Goal: Task Accomplishment & Management: Manage account settings

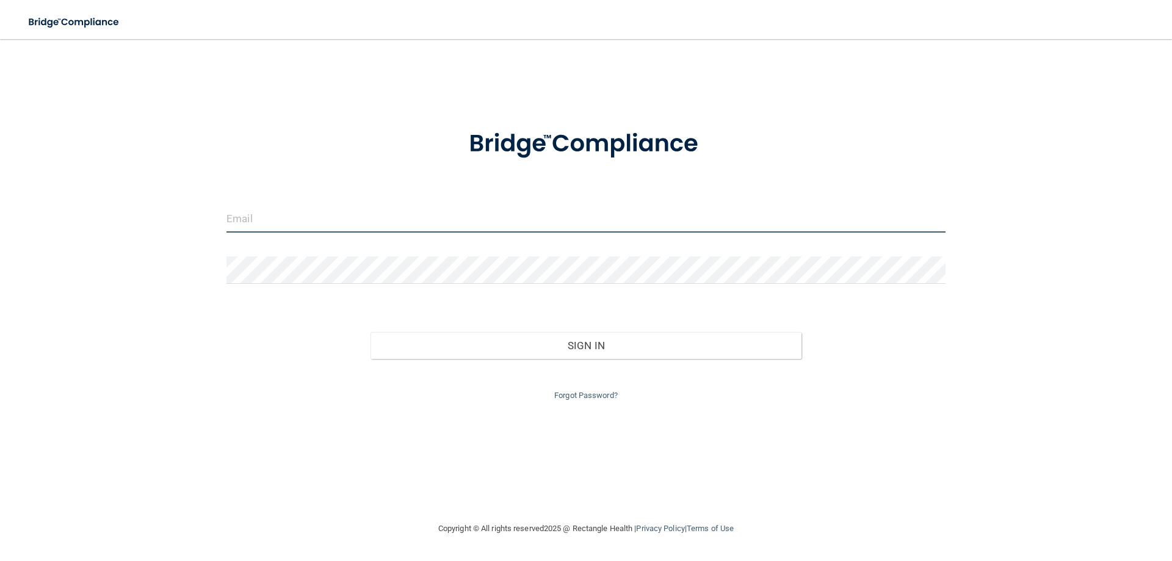
drag, startPoint x: 258, startPoint y: 225, endPoint x: 275, endPoint y: 236, distance: 20.5
click at [257, 224] on input "email" at bounding box center [585, 218] width 719 height 27
type input "[EMAIL_ADDRESS][DOMAIN_NAME]"
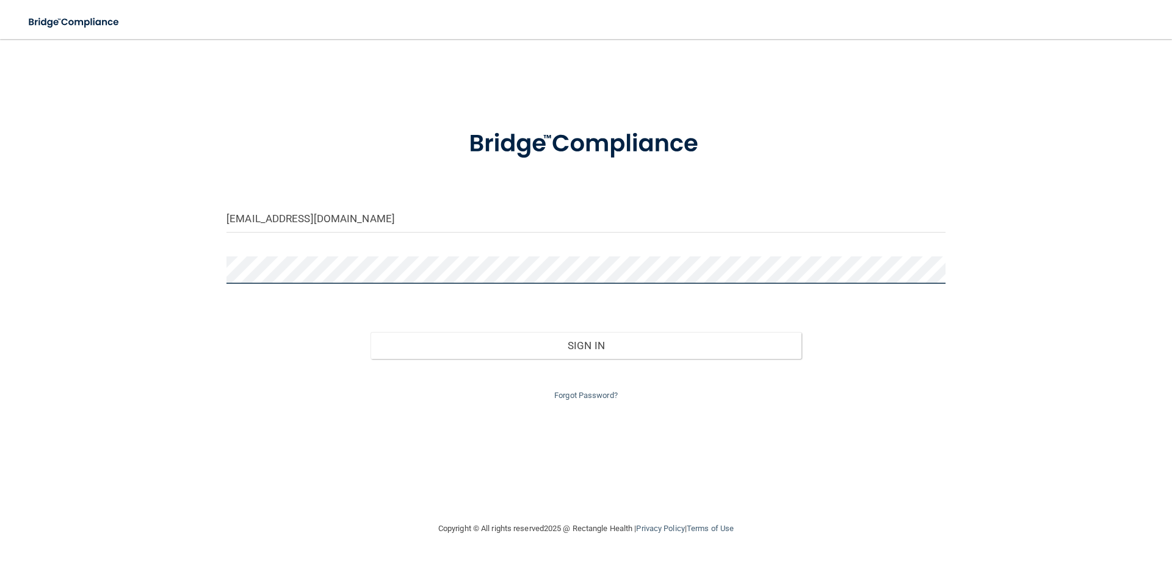
click at [371, 332] on button "Sign In" at bounding box center [587, 345] width 432 height 27
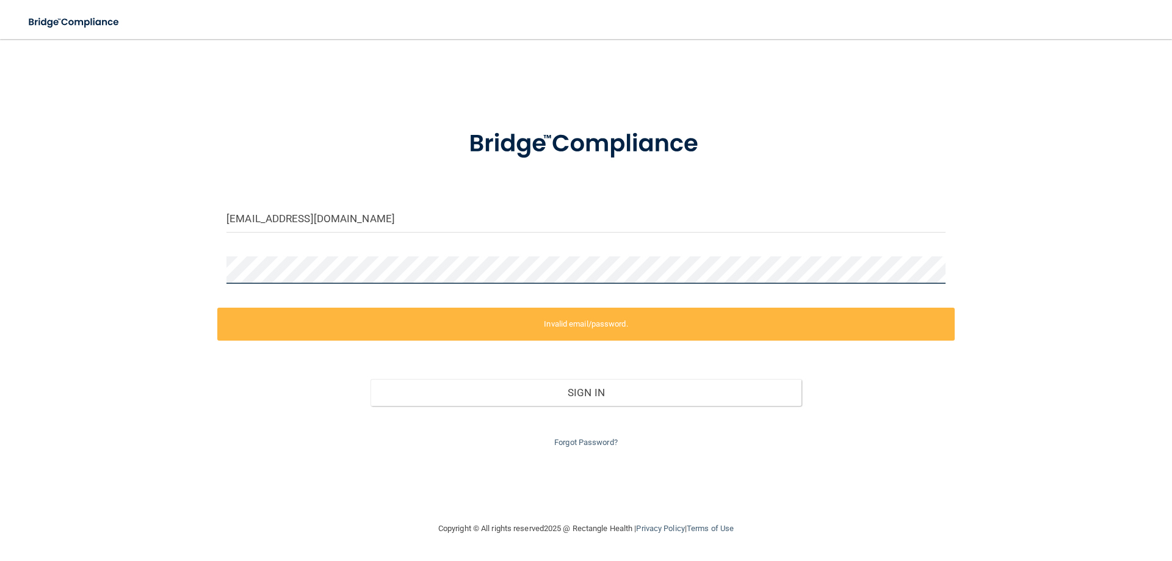
click at [84, 261] on div "lwojcik@lboms.com Invalid email/password. You don't have permission to access t…" at bounding box center [585, 280] width 1123 height 458
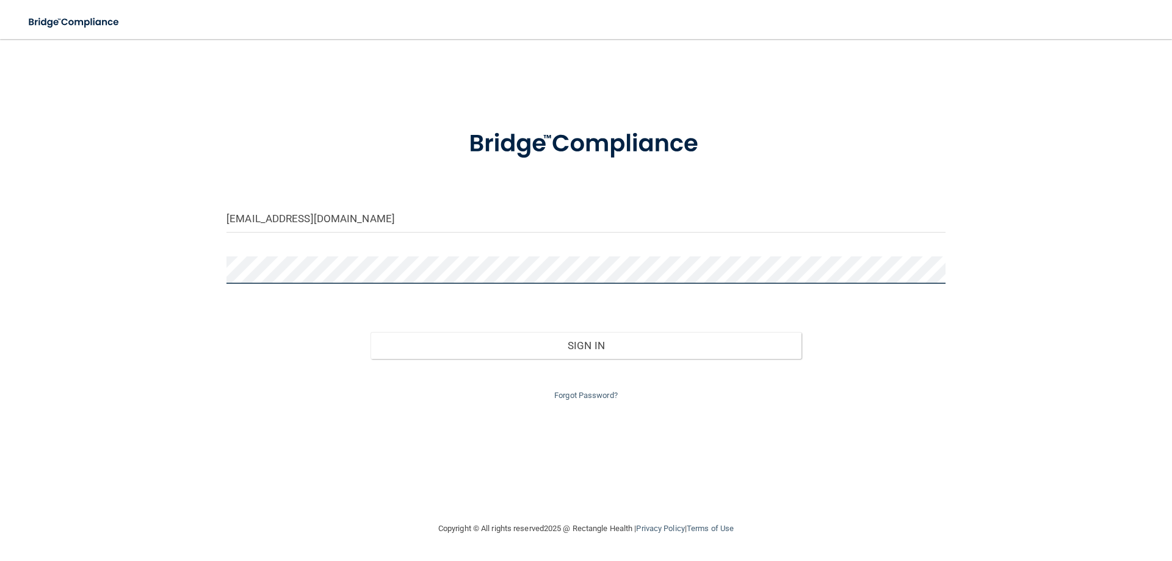
click at [371, 332] on button "Sign In" at bounding box center [587, 345] width 432 height 27
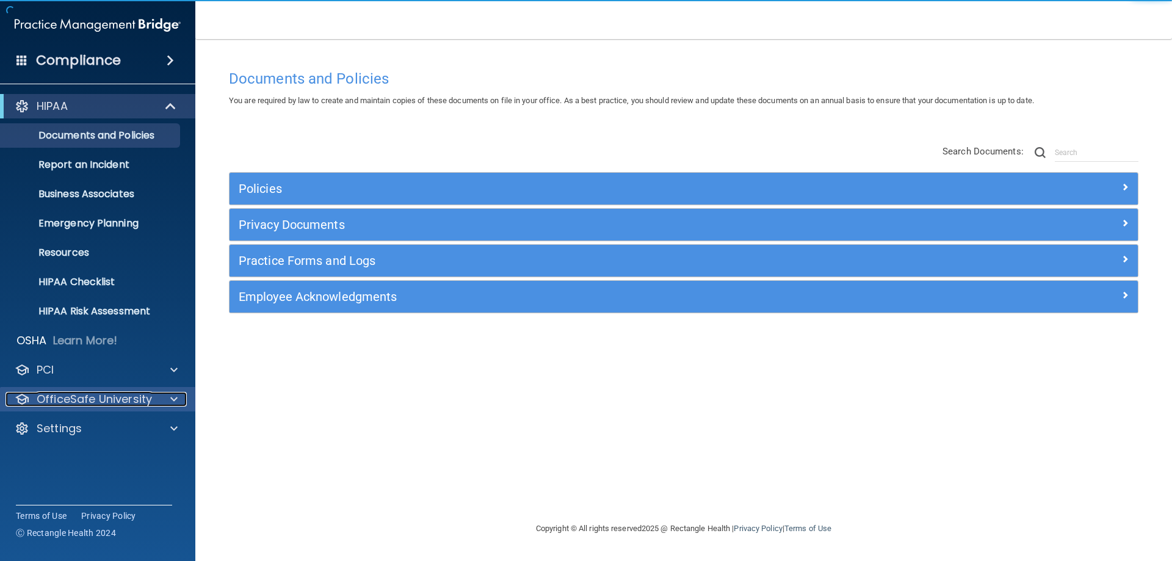
click at [167, 399] on div at bounding box center [172, 399] width 31 height 15
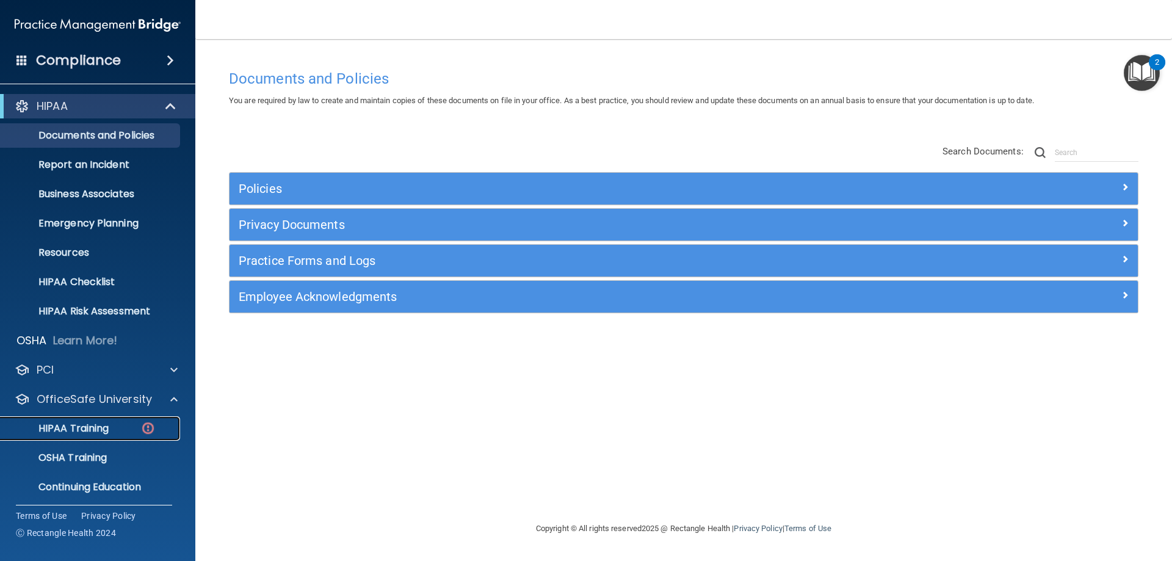
click at [101, 430] on p "HIPAA Training" at bounding box center [58, 428] width 101 height 12
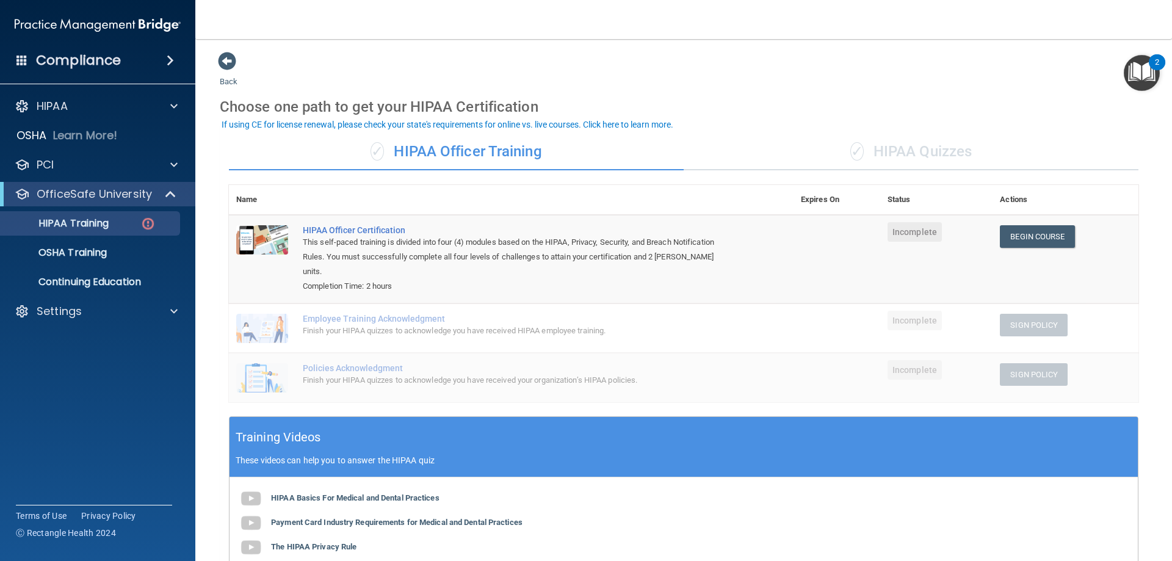
click at [943, 146] on div "✓ HIPAA Quizzes" at bounding box center [911, 152] width 455 height 37
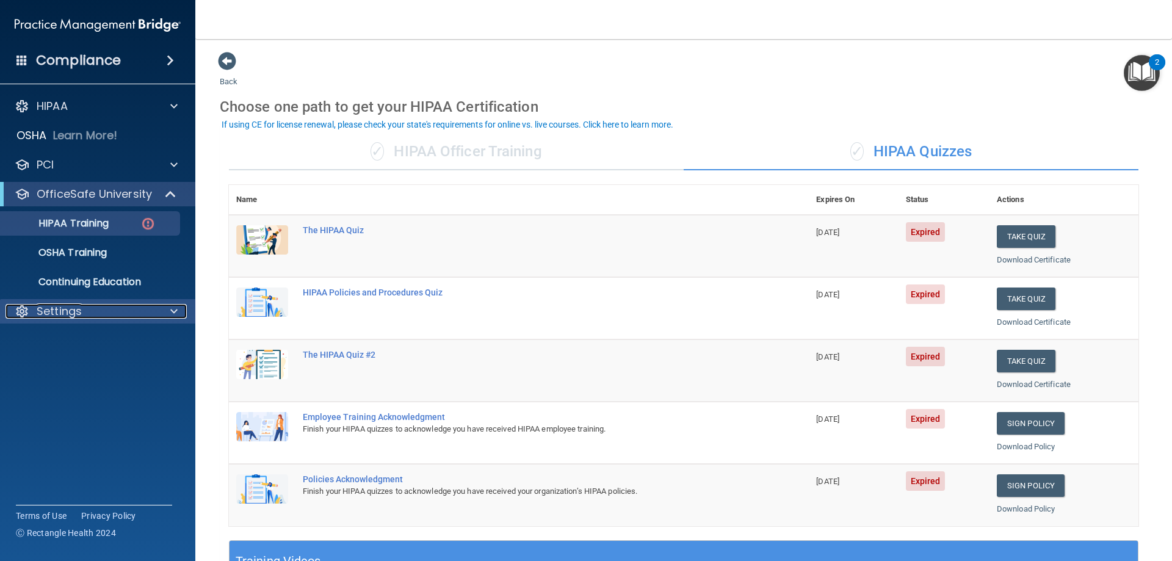
click at [172, 313] on span at bounding box center [173, 311] width 7 height 15
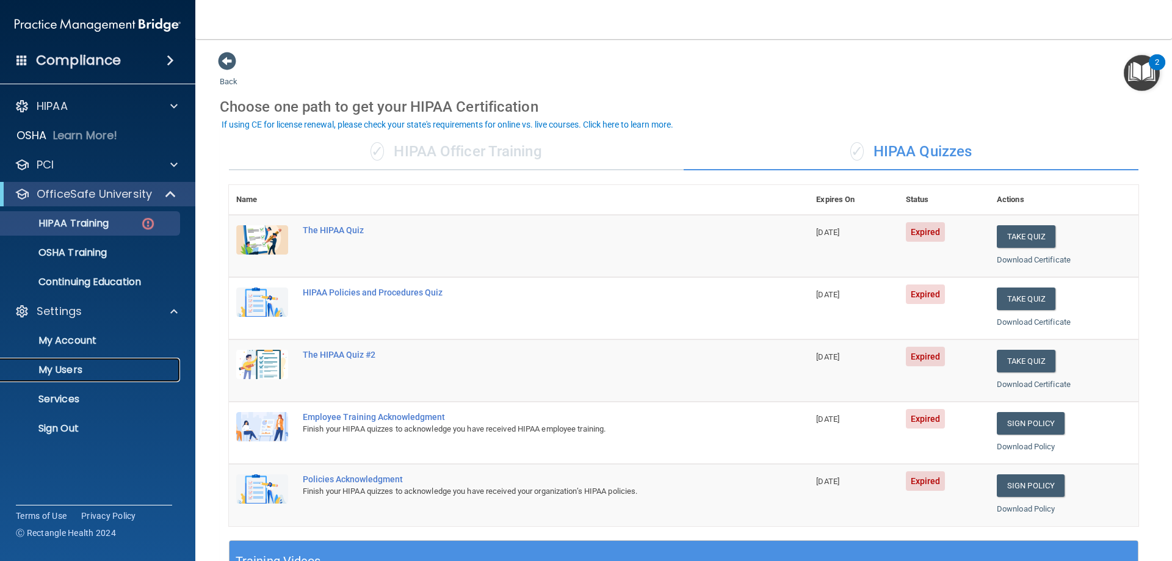
click at [65, 372] on p "My Users" at bounding box center [91, 370] width 167 height 12
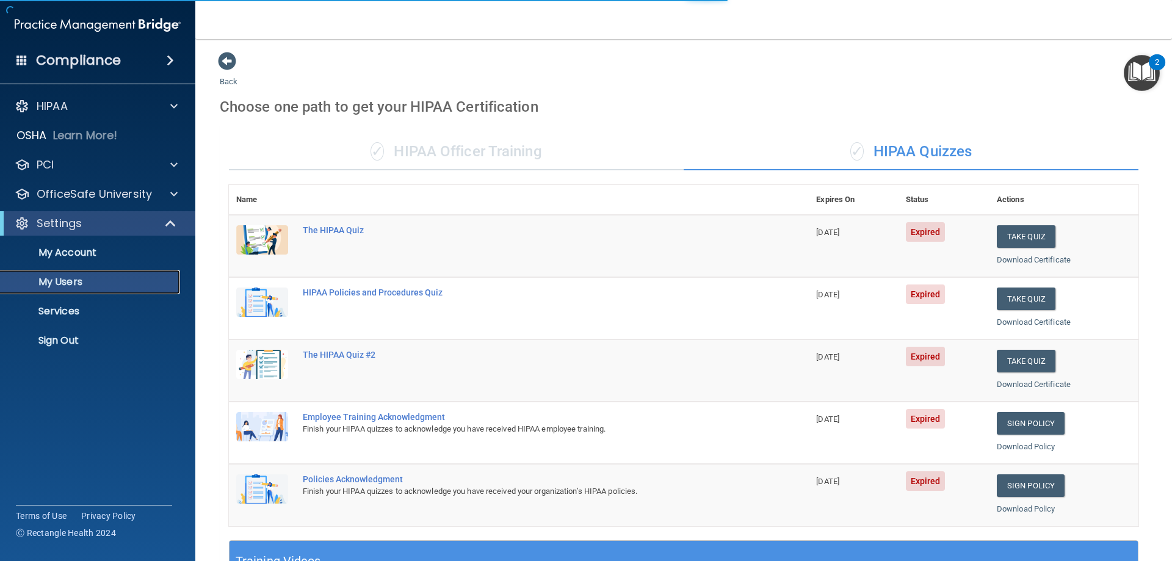
select select "20"
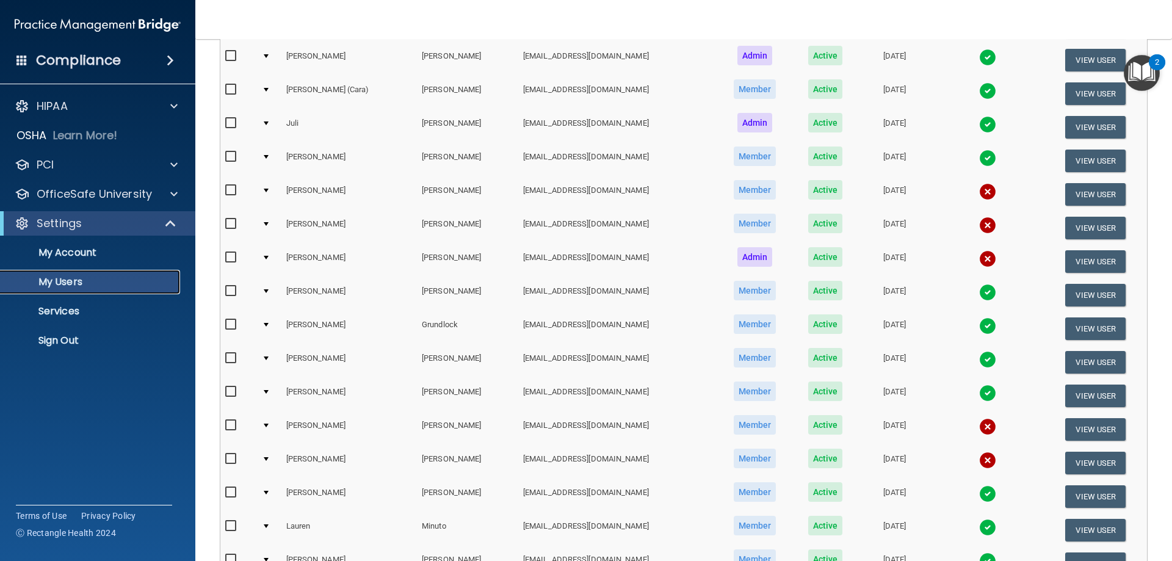
scroll to position [305, 0]
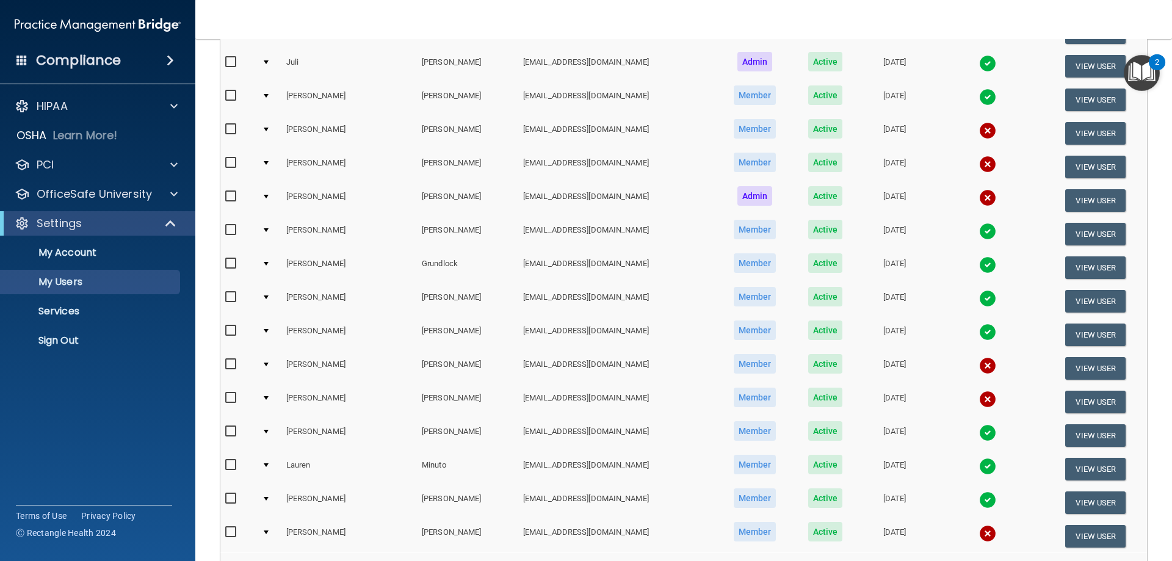
click at [228, 363] on input "checkbox" at bounding box center [232, 365] width 14 height 10
checkbox input "true"
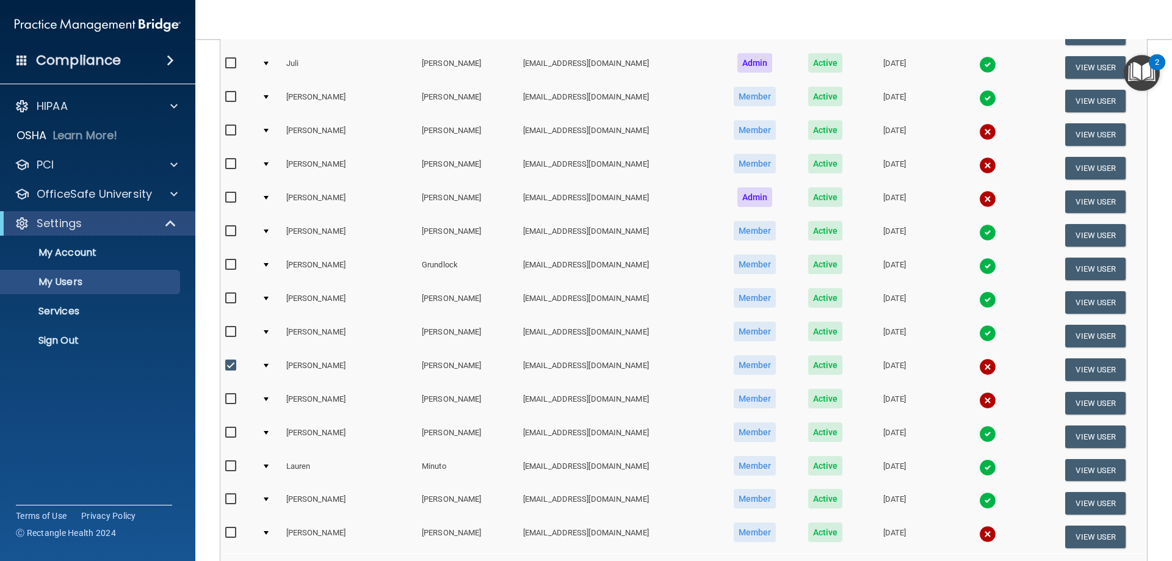
scroll to position [306, 0]
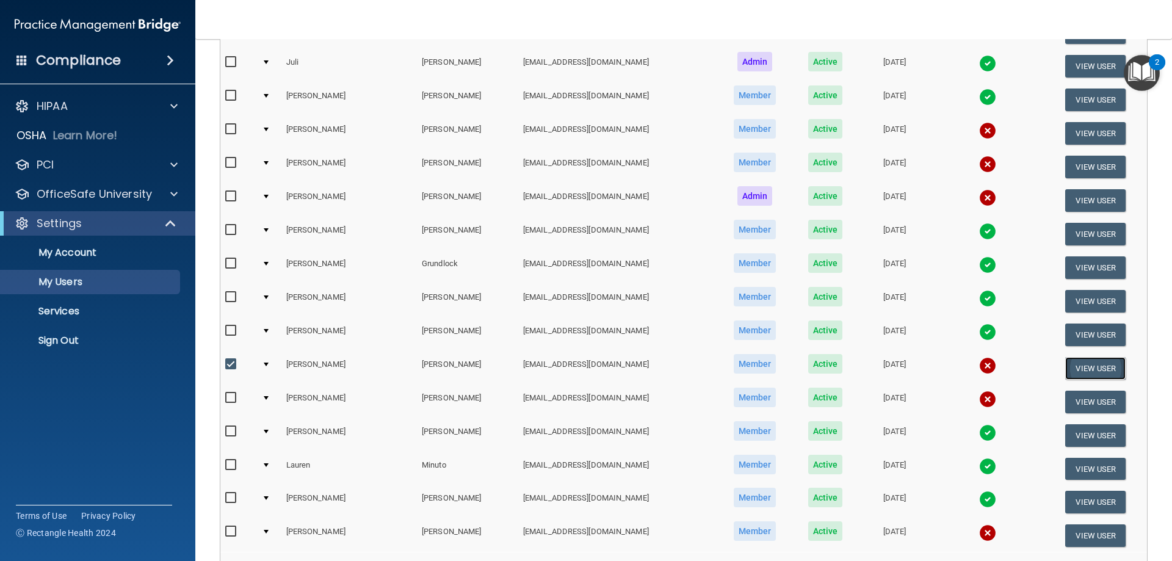
click at [1096, 367] on button "View User" at bounding box center [1095, 368] width 60 height 23
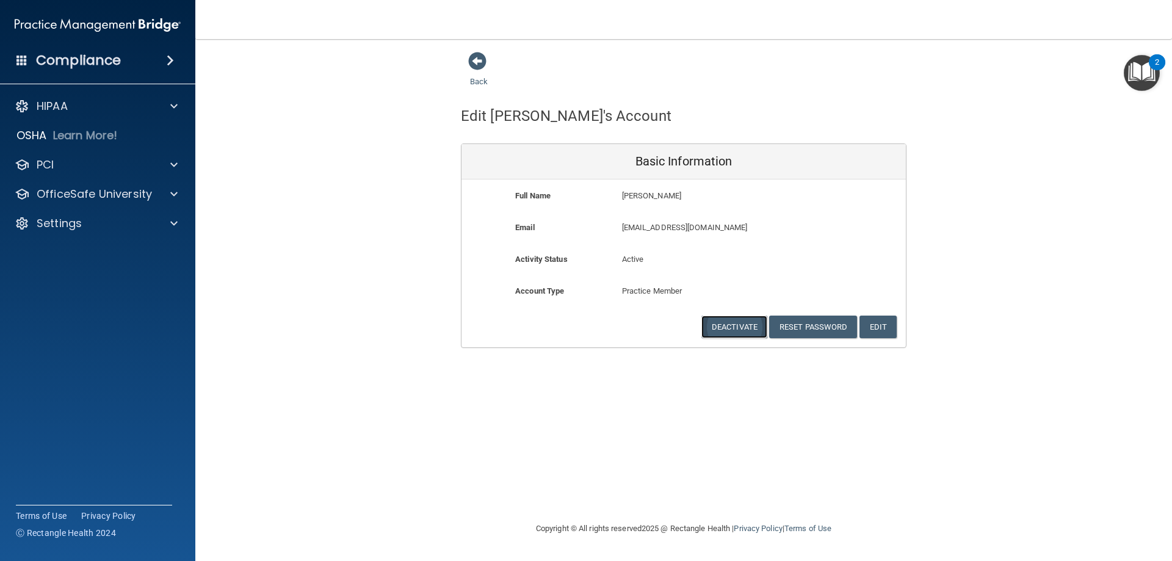
click at [748, 326] on button "Deactivate" at bounding box center [734, 327] width 66 height 23
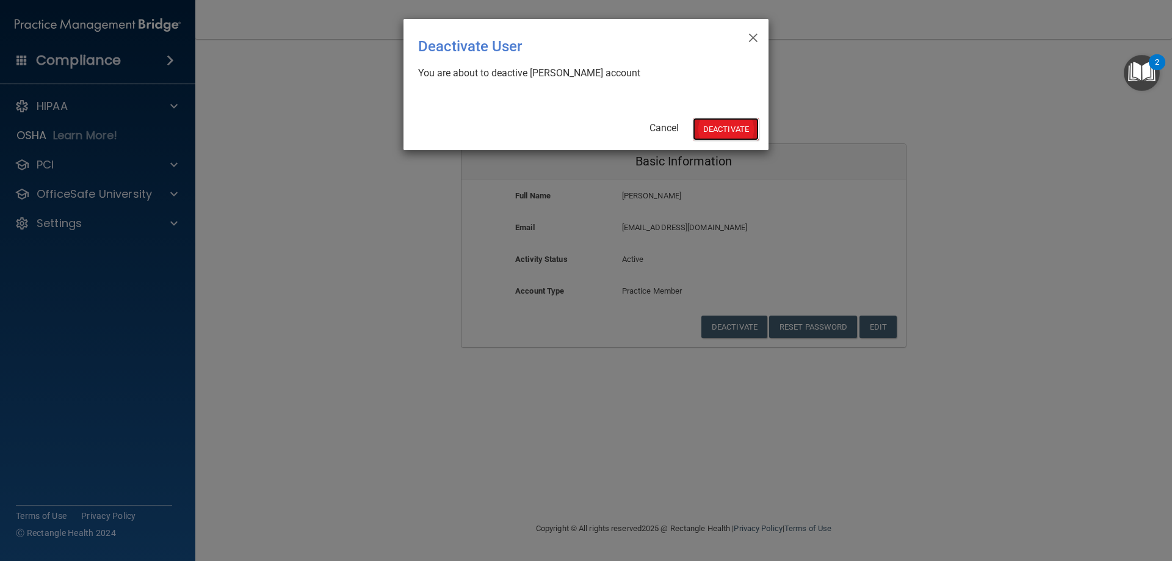
click at [740, 132] on button "Deactivate" at bounding box center [726, 129] width 66 height 23
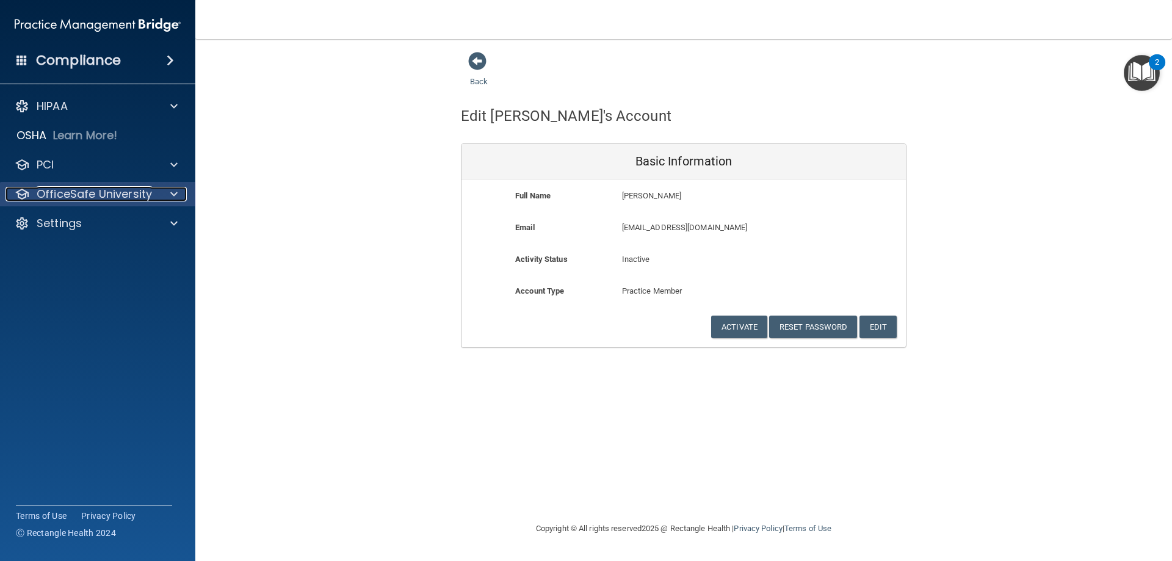
click at [173, 193] on span at bounding box center [173, 194] width 7 height 15
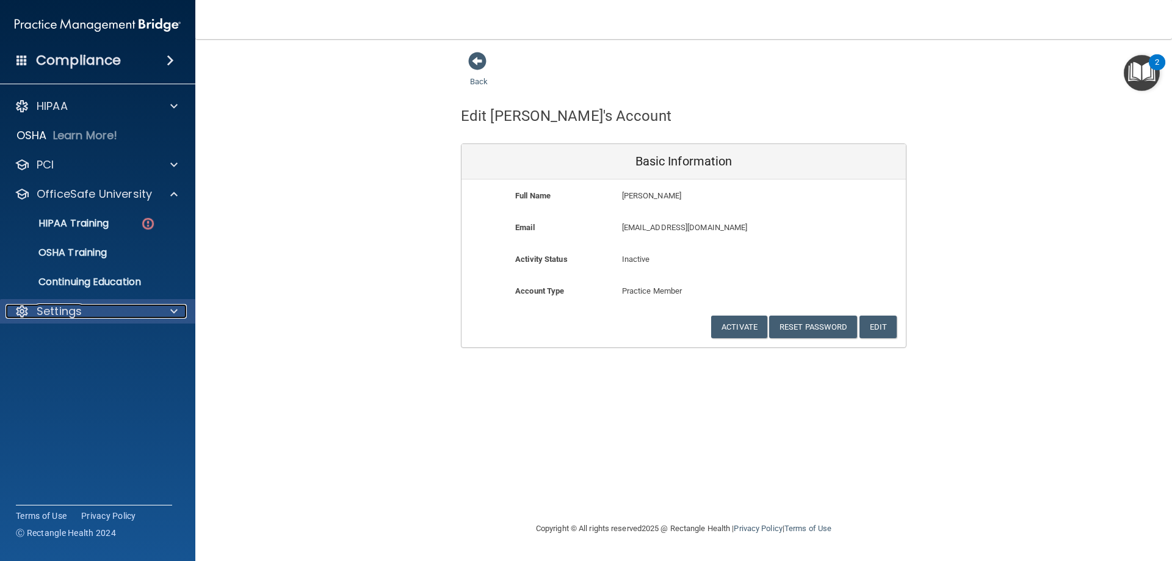
click at [174, 317] on span at bounding box center [173, 311] width 7 height 15
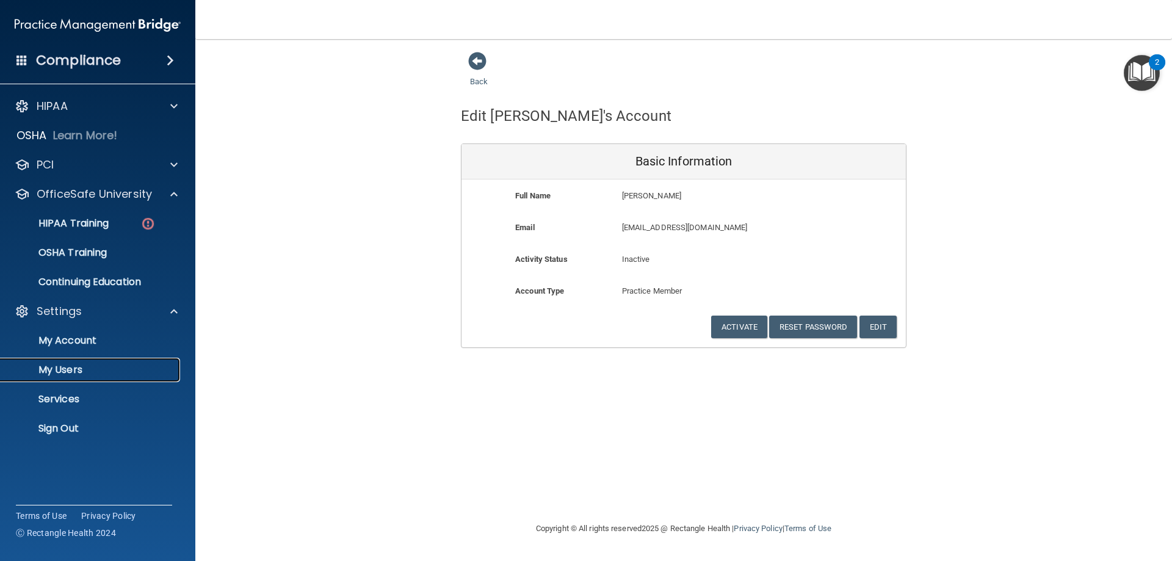
click at [76, 365] on p "My Users" at bounding box center [91, 370] width 167 height 12
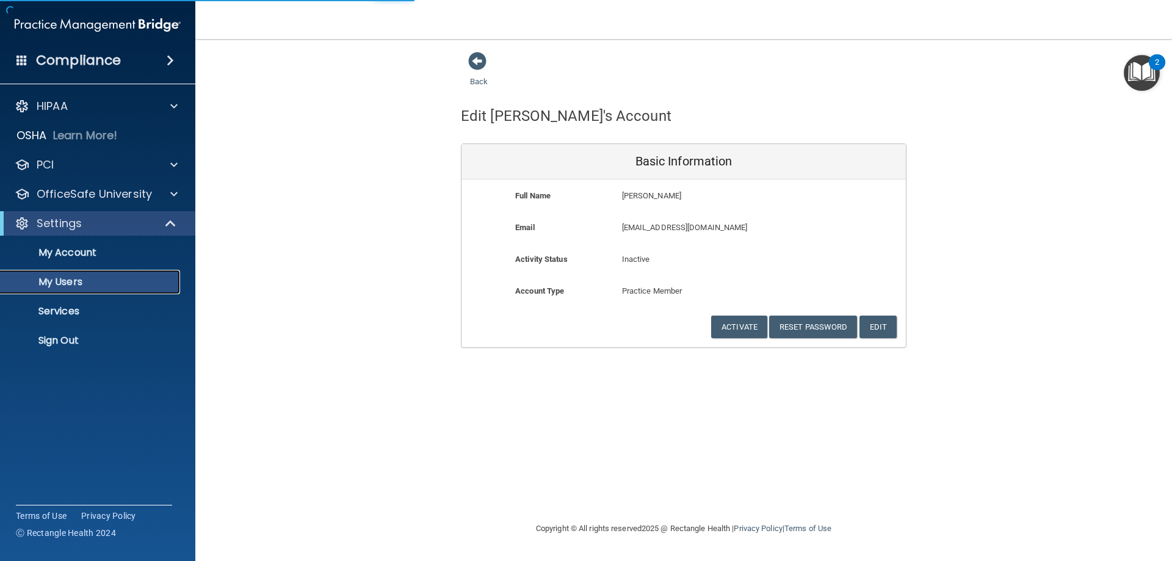
select select "20"
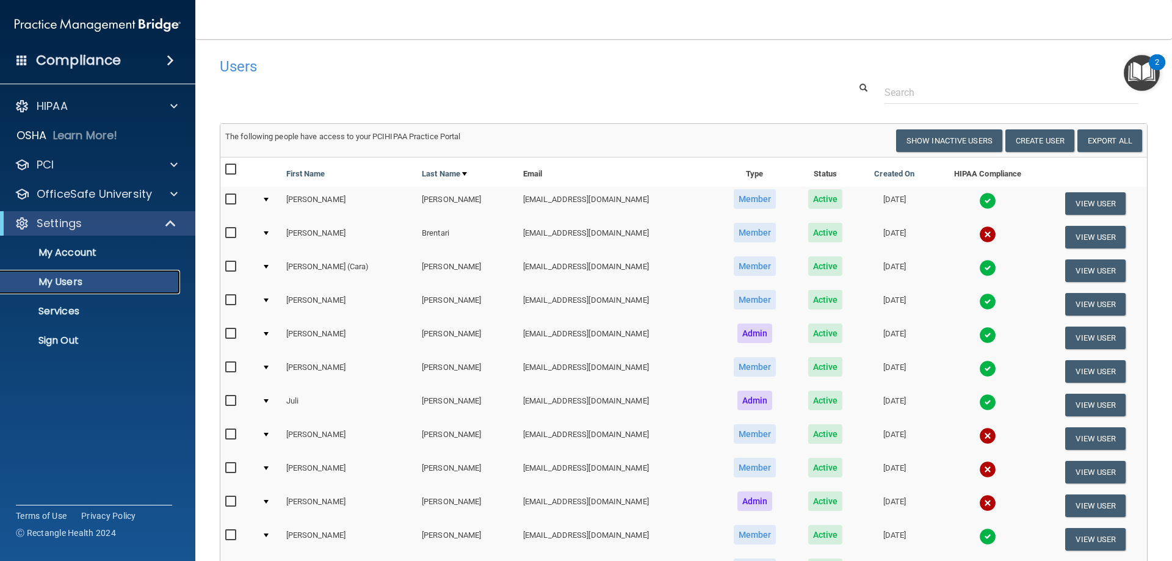
scroll to position [366, 0]
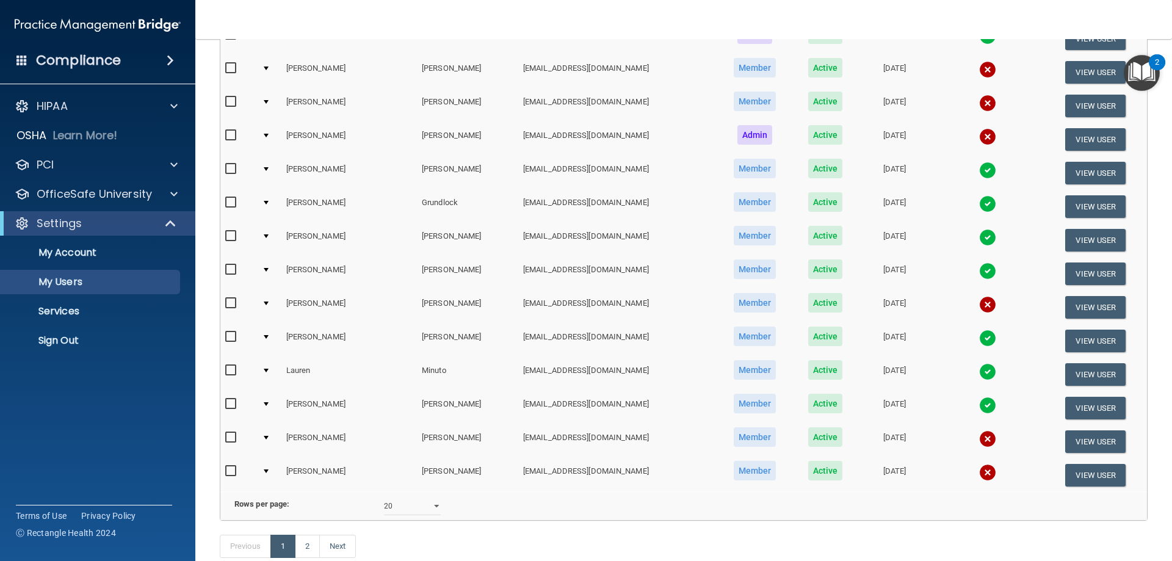
click at [229, 371] on input "checkbox" at bounding box center [232, 371] width 14 height 10
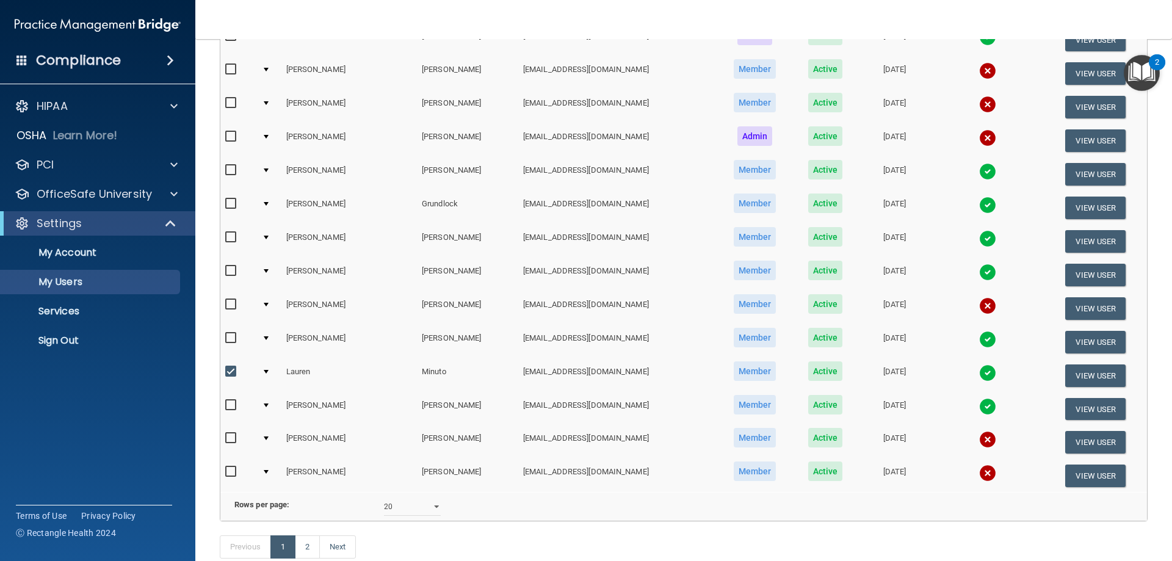
scroll to position [450, 0]
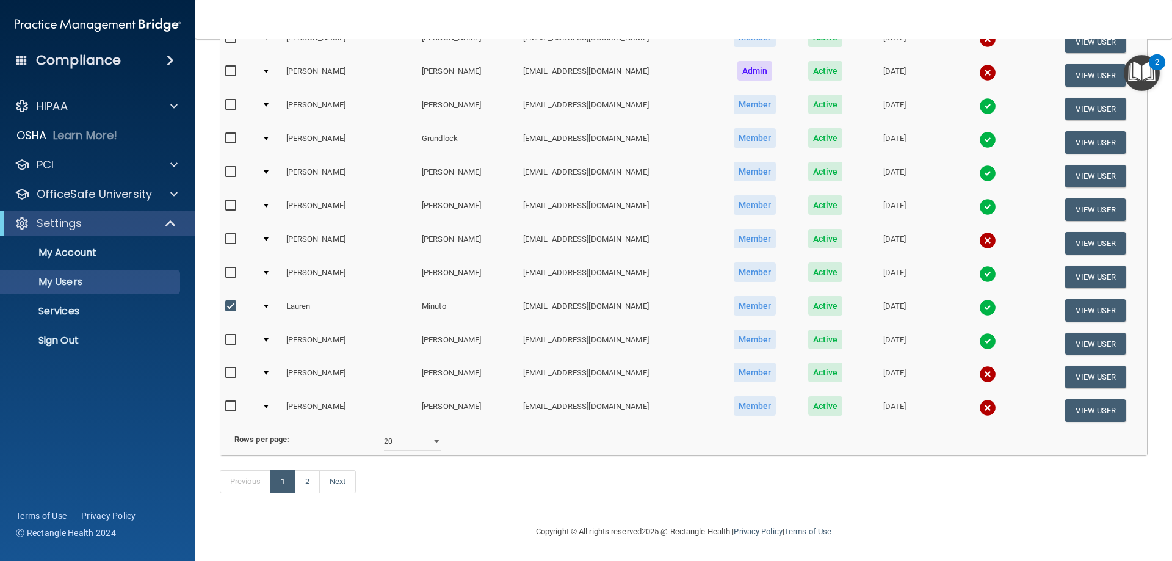
click at [224, 294] on td at bounding box center [238, 311] width 37 height 34
click at [227, 302] on input "checkbox" at bounding box center [232, 307] width 14 height 10
checkbox input "false"
click at [1074, 299] on button "View User" at bounding box center [1095, 310] width 60 height 23
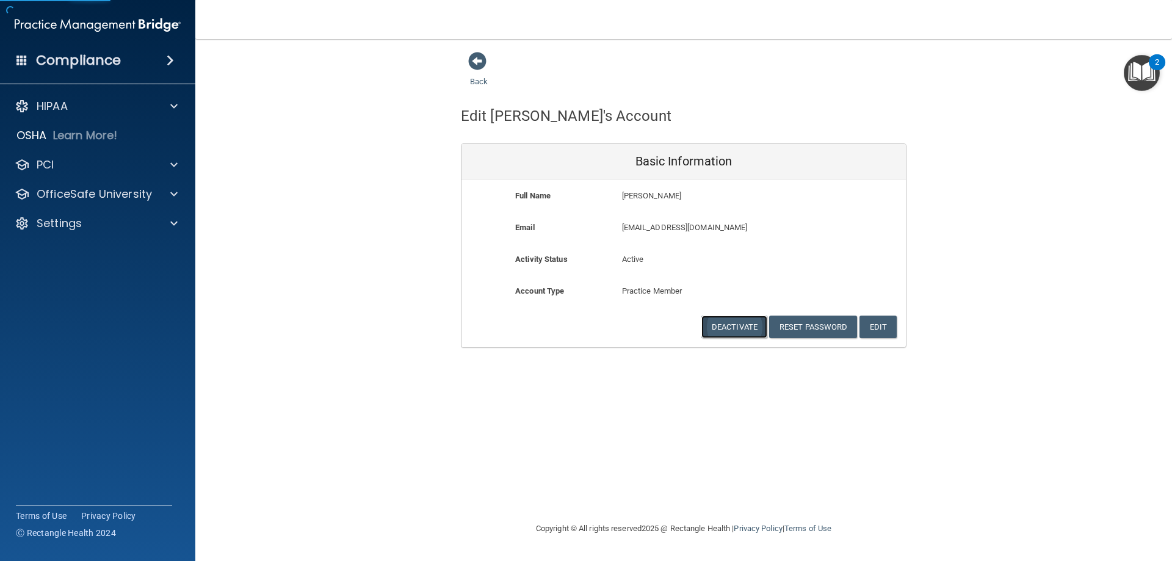
click at [723, 326] on button "Deactivate" at bounding box center [734, 327] width 66 height 23
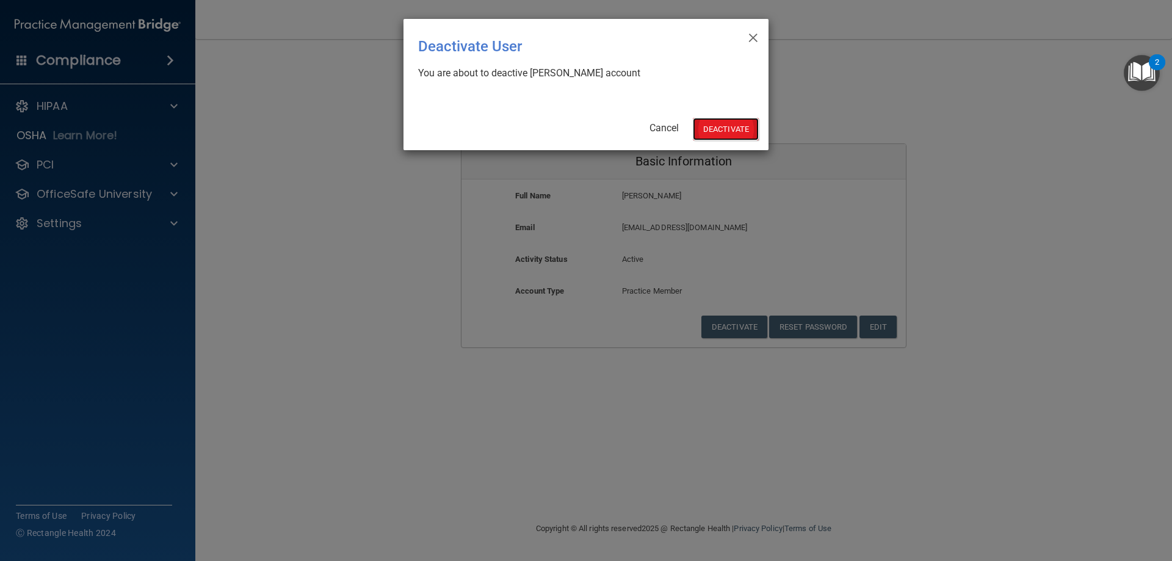
click at [739, 137] on button "Deactivate" at bounding box center [726, 129] width 66 height 23
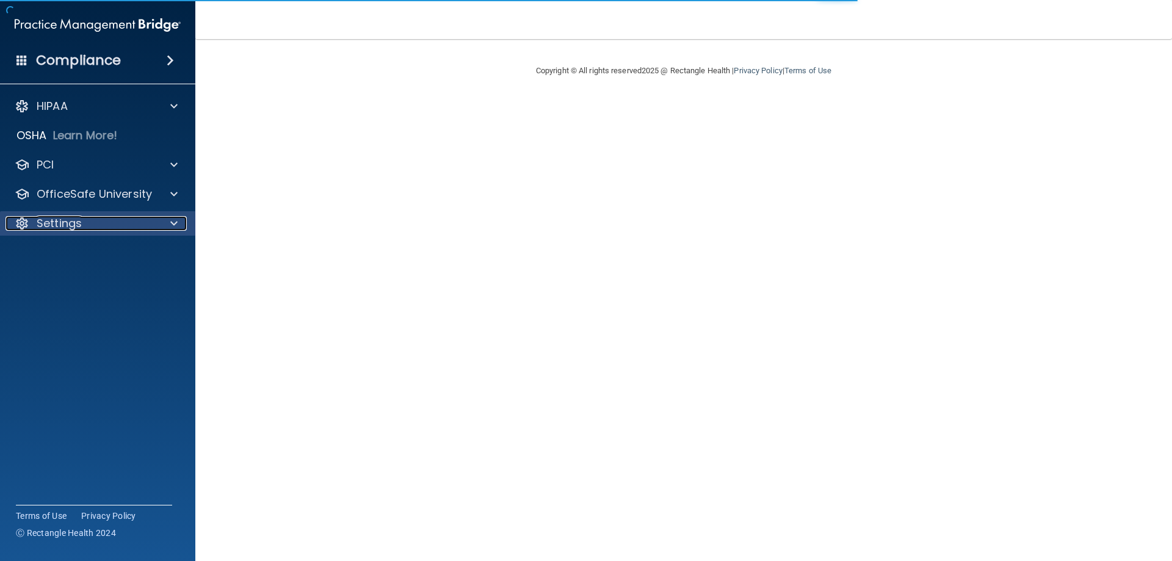
click at [170, 224] on span at bounding box center [173, 223] width 7 height 15
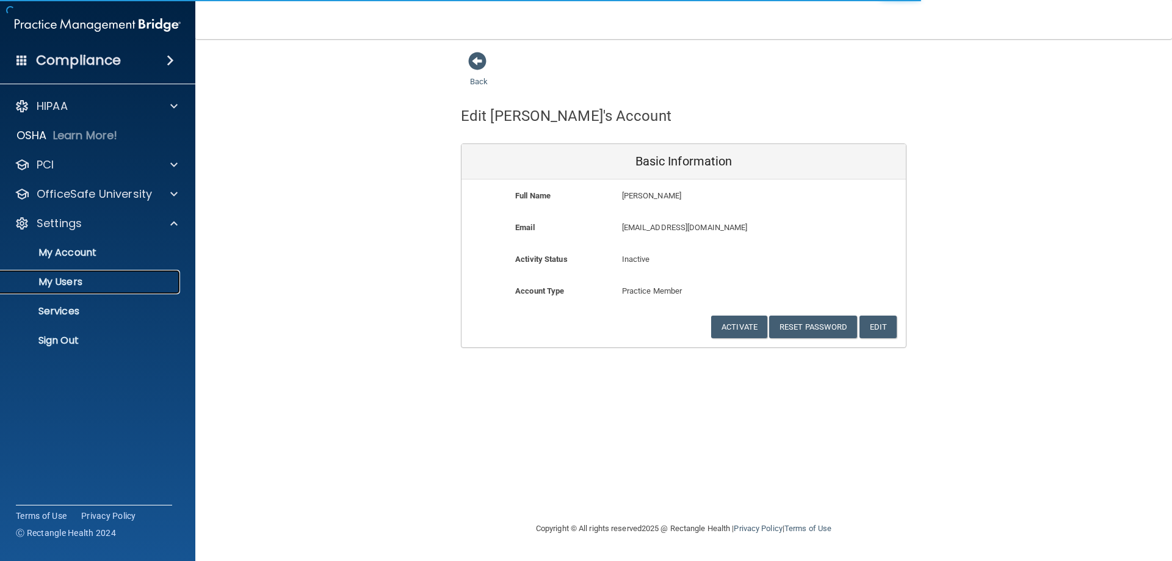
click at [79, 279] on p "My Users" at bounding box center [91, 282] width 167 height 12
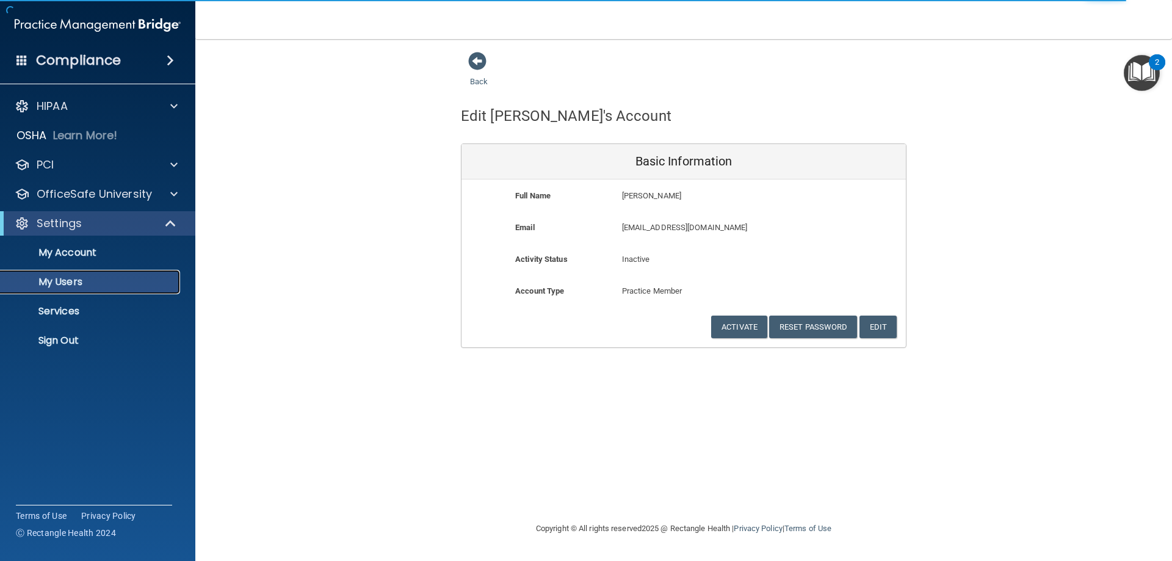
select select "20"
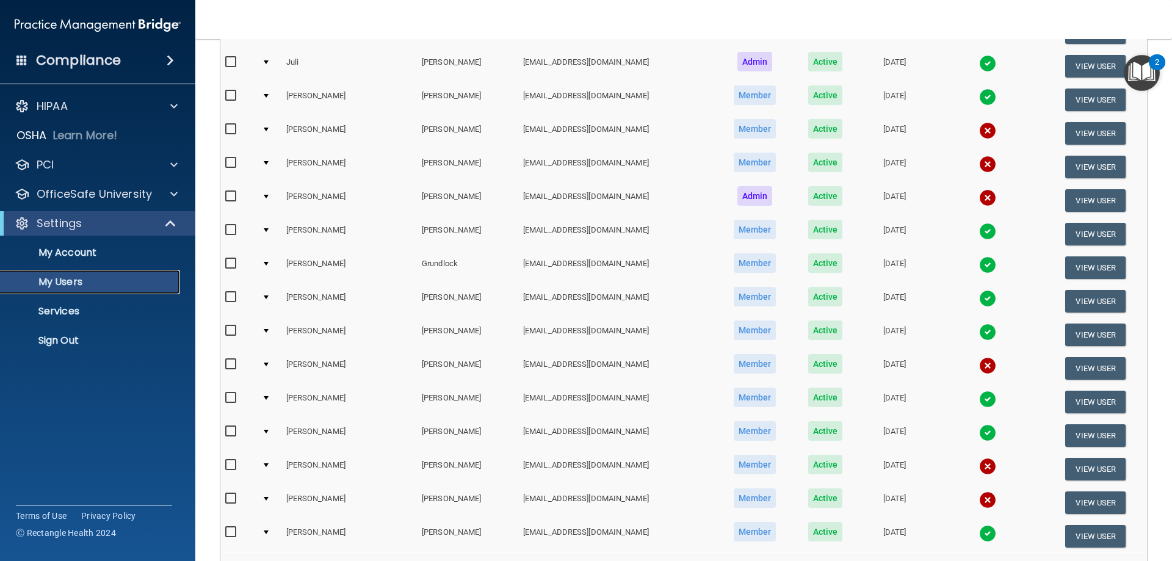
scroll to position [449, 0]
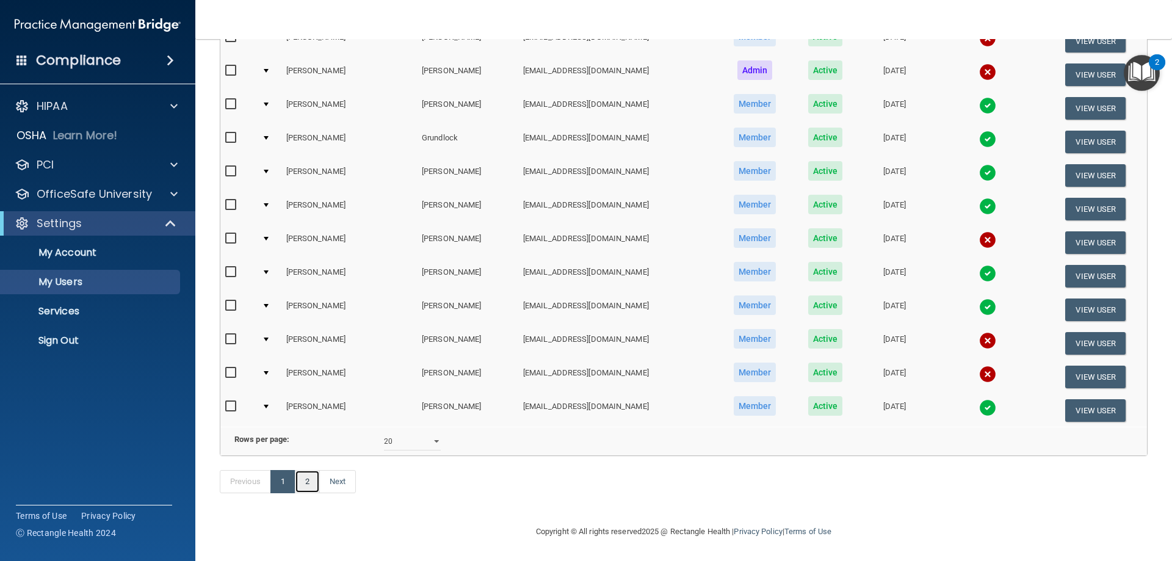
click at [311, 483] on link "2" at bounding box center [307, 481] width 25 height 23
select select "20"
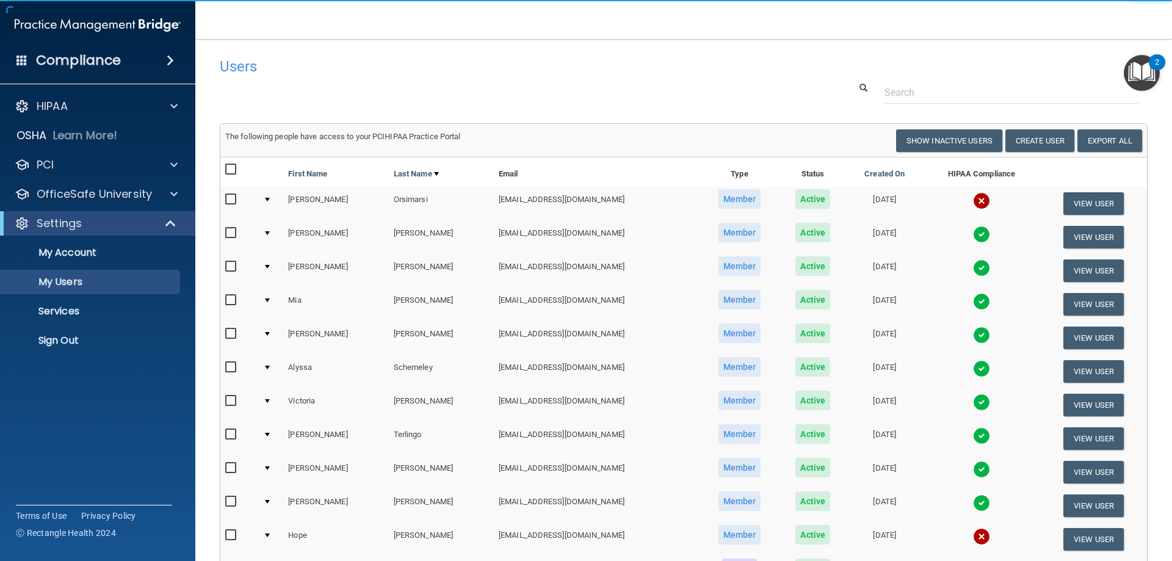
scroll to position [61, 0]
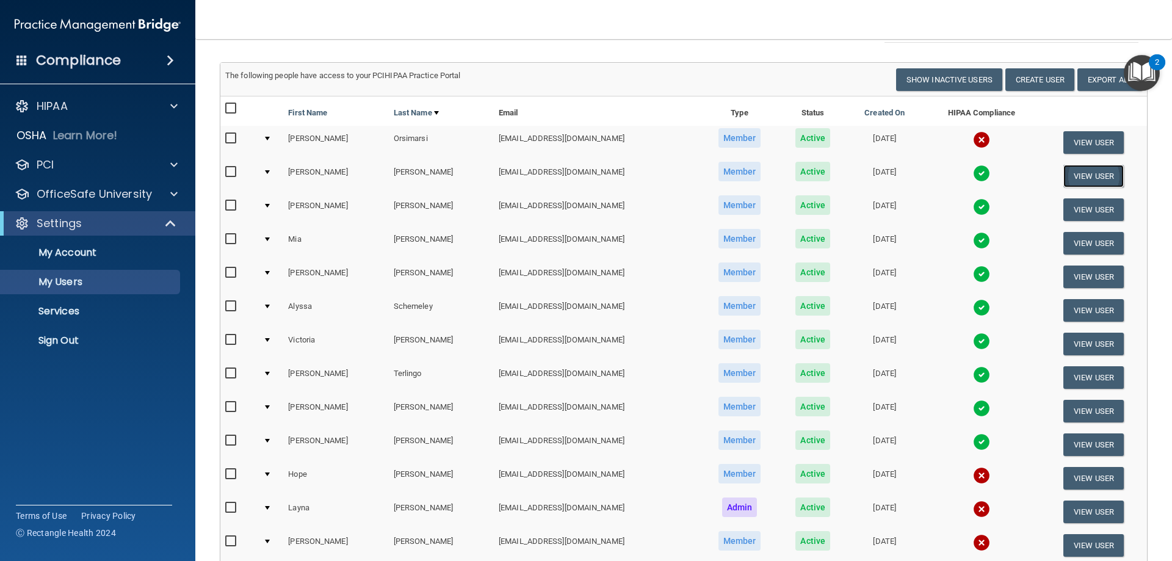
click at [1070, 174] on button "View User" at bounding box center [1093, 176] width 60 height 23
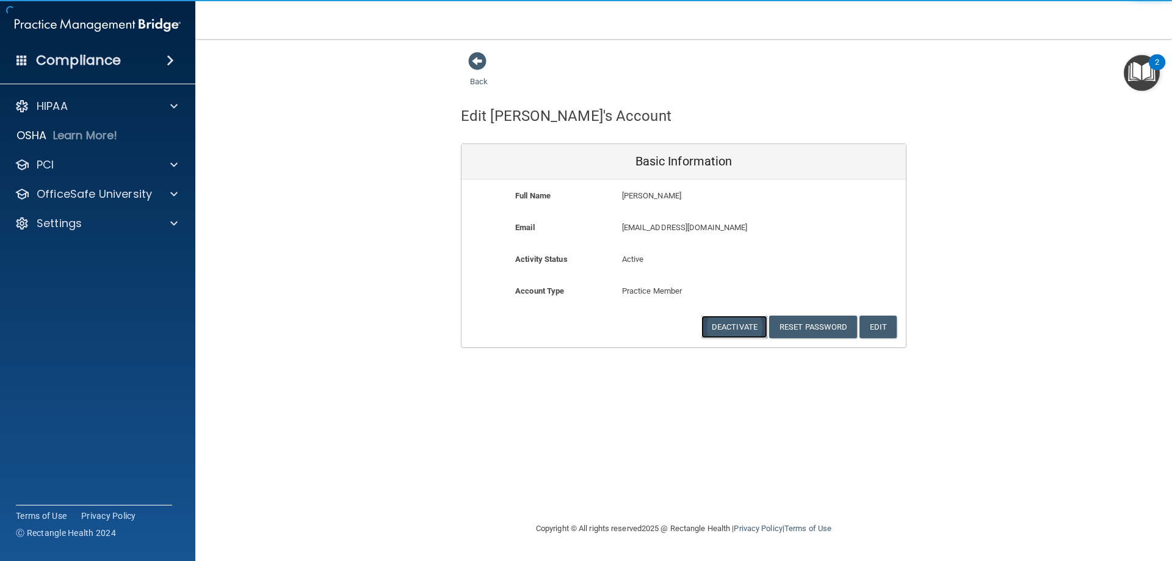
click at [747, 325] on button "Deactivate" at bounding box center [734, 327] width 66 height 23
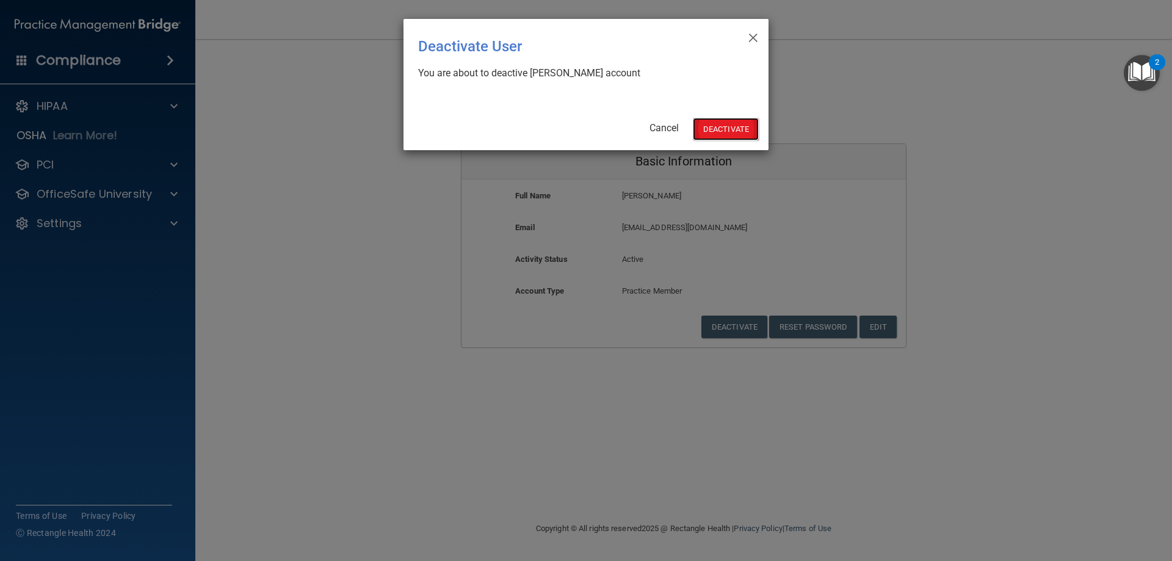
click at [709, 132] on button "Deactivate" at bounding box center [726, 129] width 66 height 23
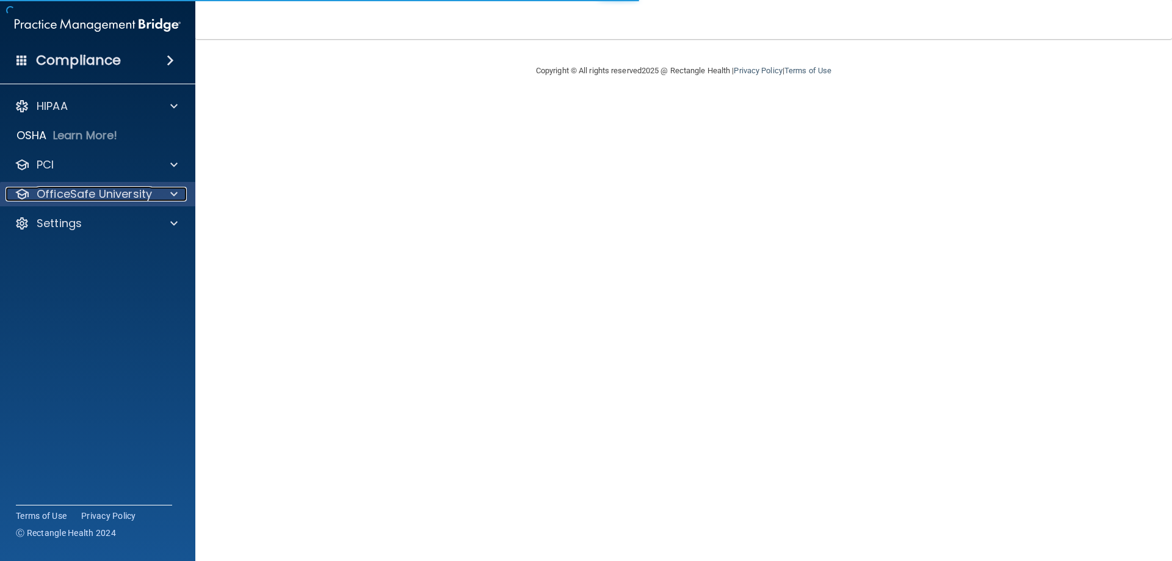
click at [178, 197] on div at bounding box center [172, 194] width 31 height 15
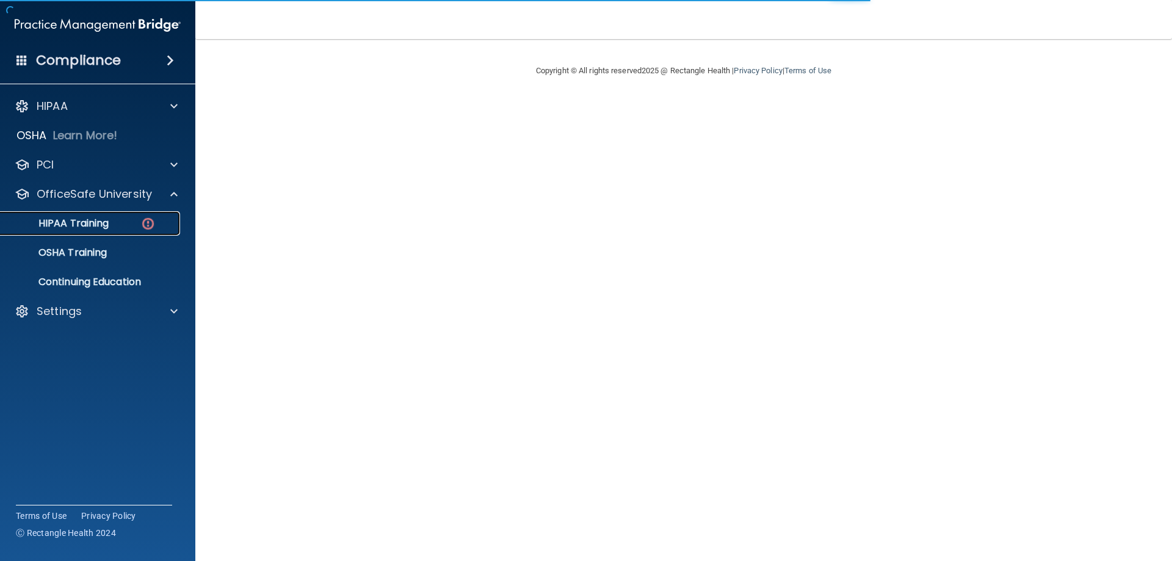
click at [91, 217] on p "HIPAA Training" at bounding box center [58, 223] width 101 height 12
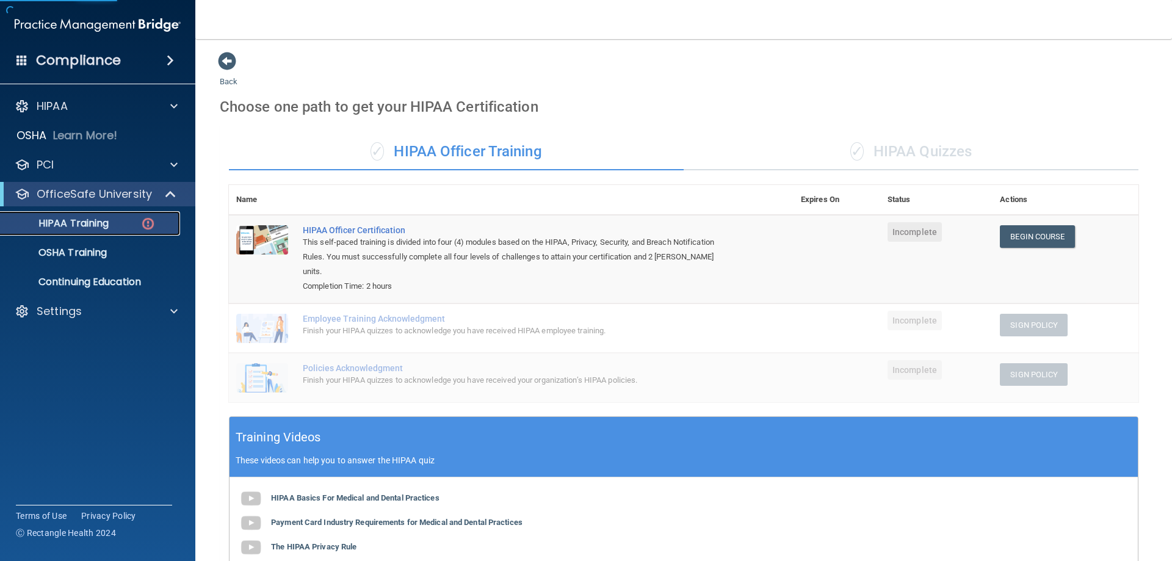
scroll to position [220, 0]
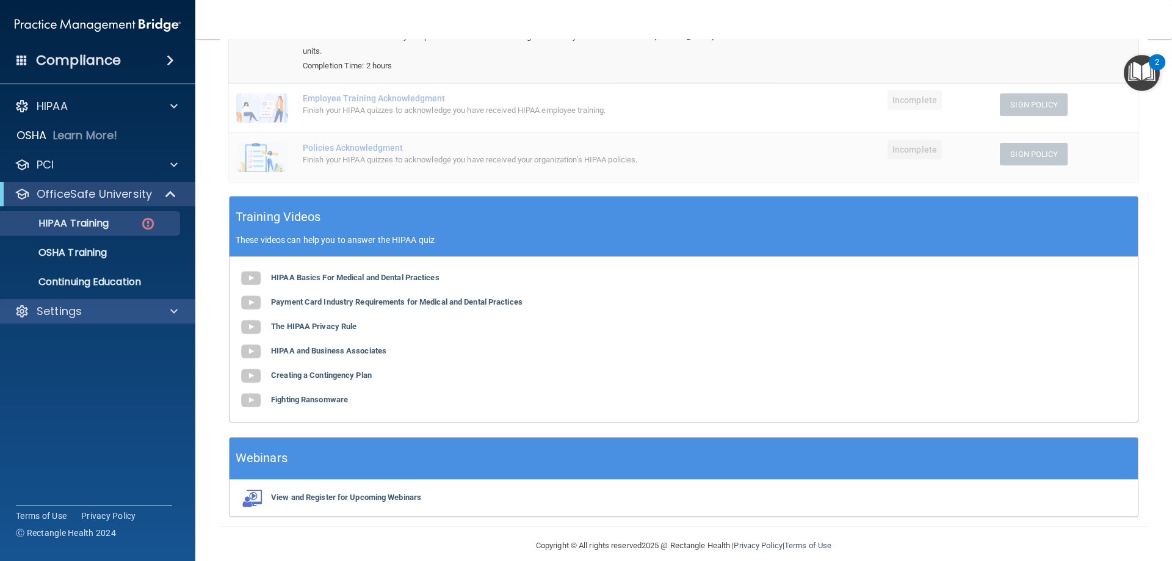
click at [90, 303] on div "Settings" at bounding box center [98, 311] width 196 height 24
click at [173, 315] on span at bounding box center [173, 311] width 7 height 15
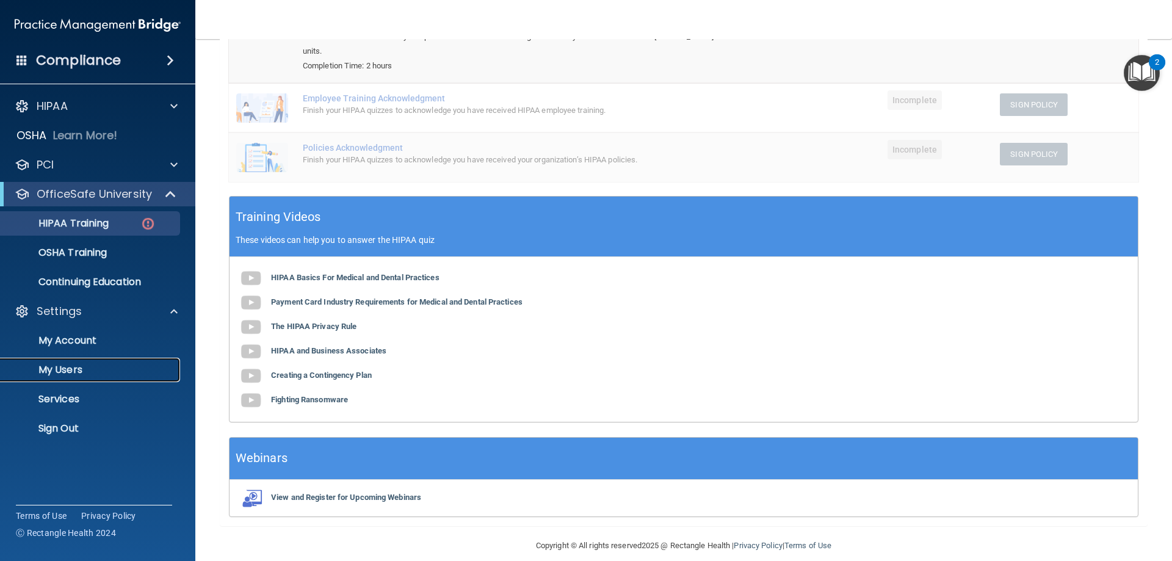
click at [73, 362] on link "My Users" at bounding box center [84, 370] width 192 height 24
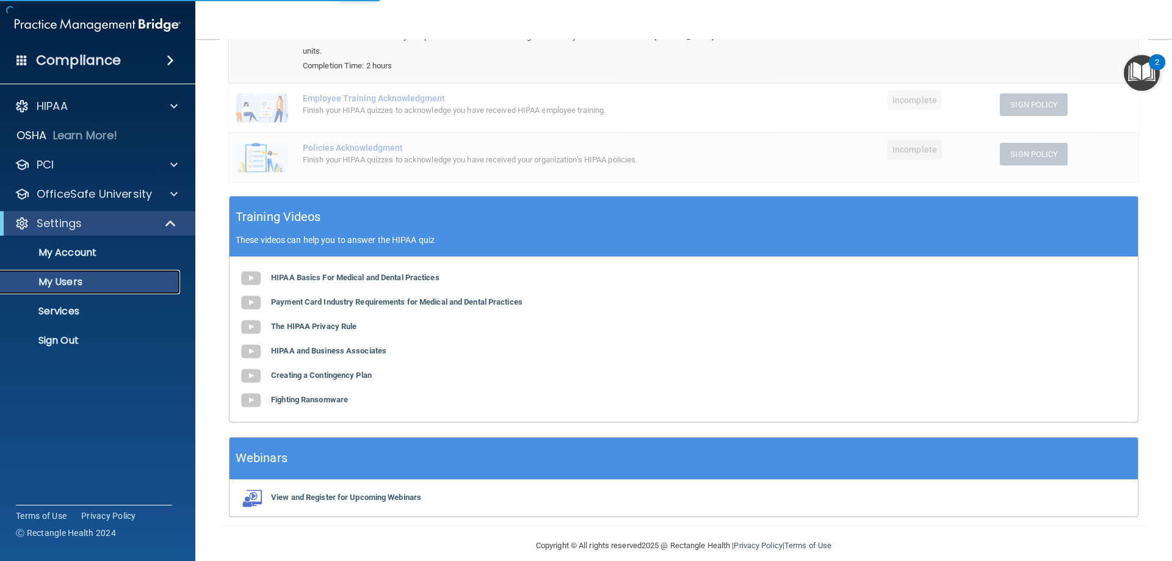
select select "20"
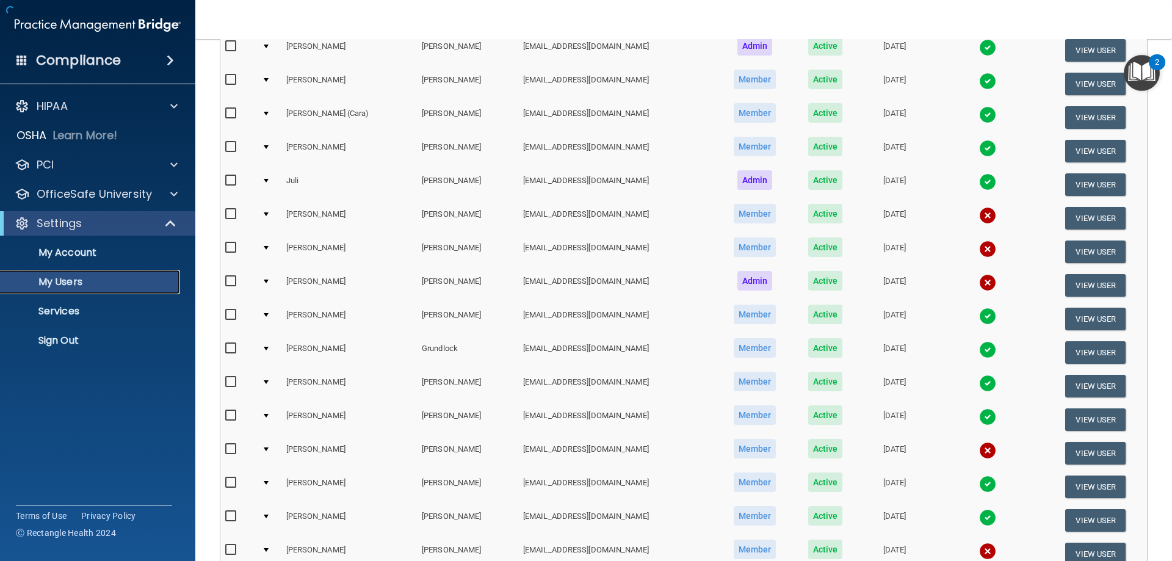
scroll to position [449, 0]
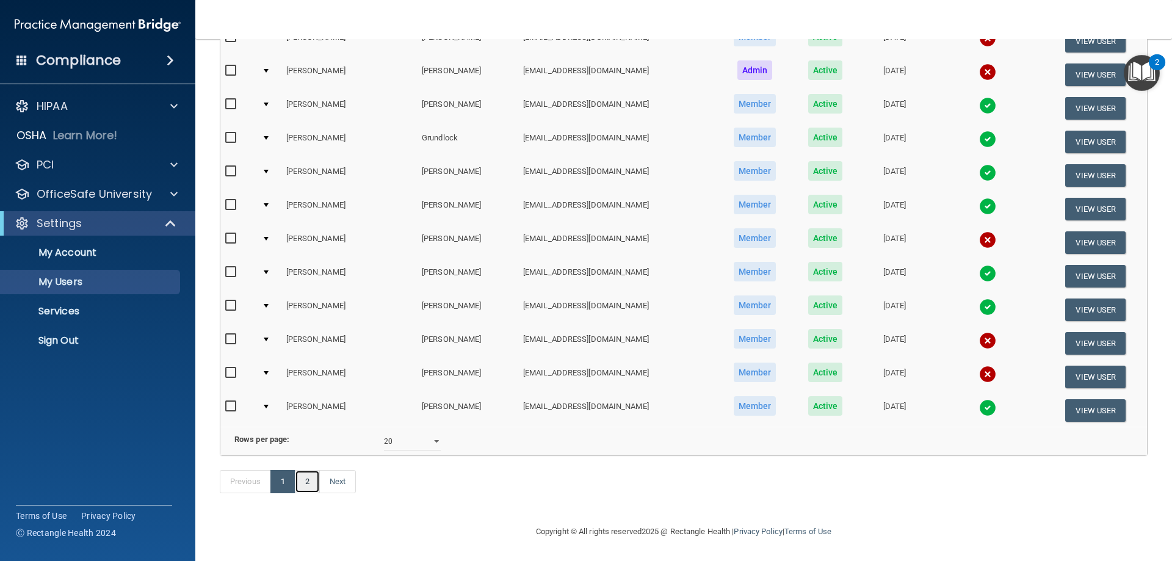
click at [308, 488] on link "2" at bounding box center [307, 481] width 25 height 23
select select "20"
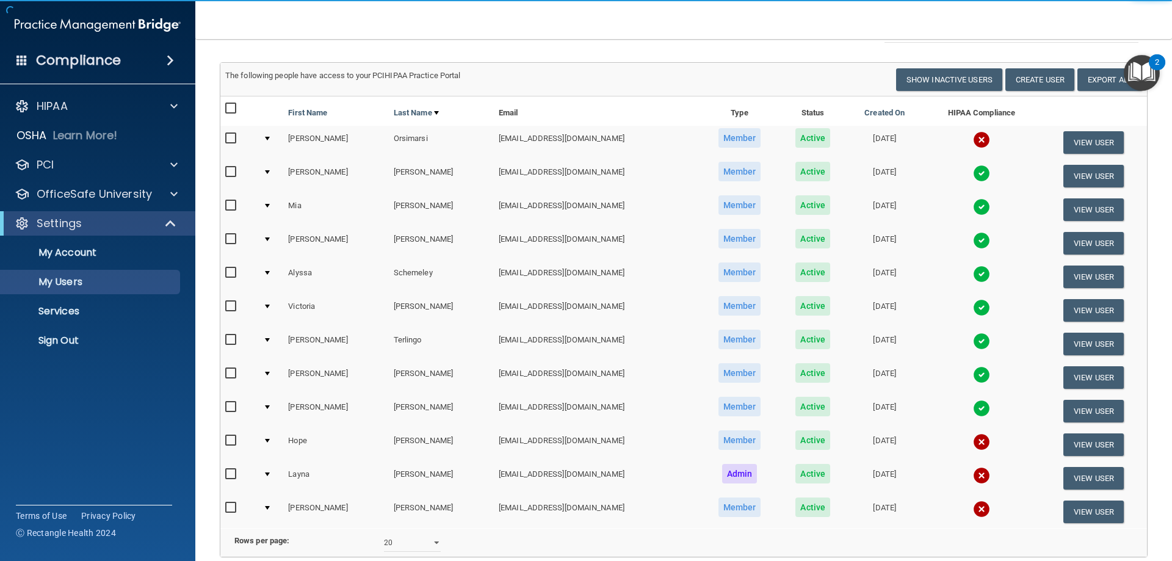
scroll to position [122, 0]
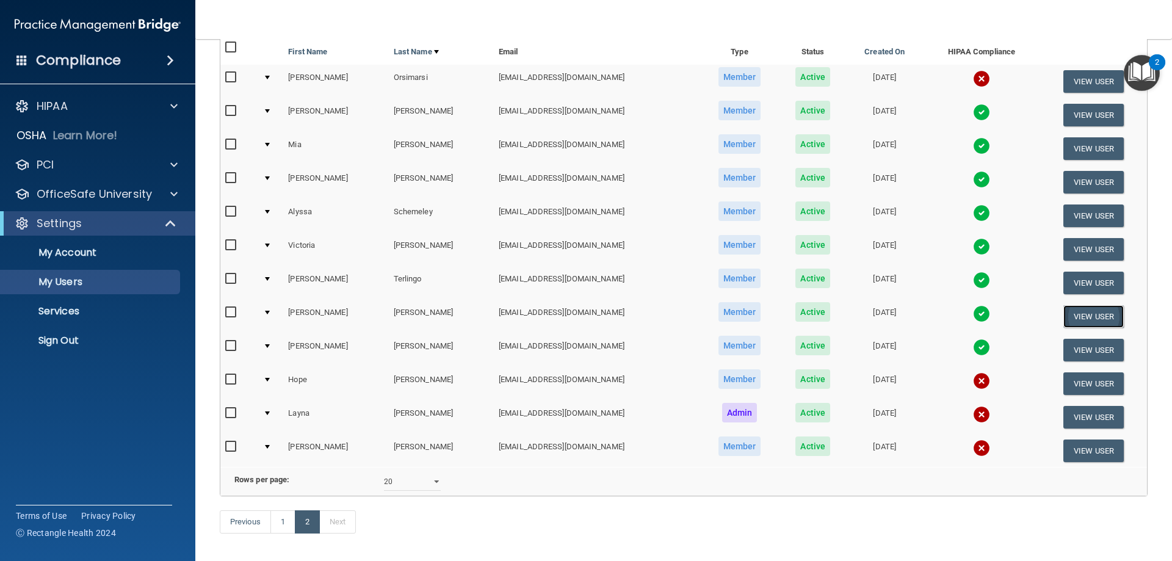
click at [1063, 316] on button "View User" at bounding box center [1093, 316] width 60 height 23
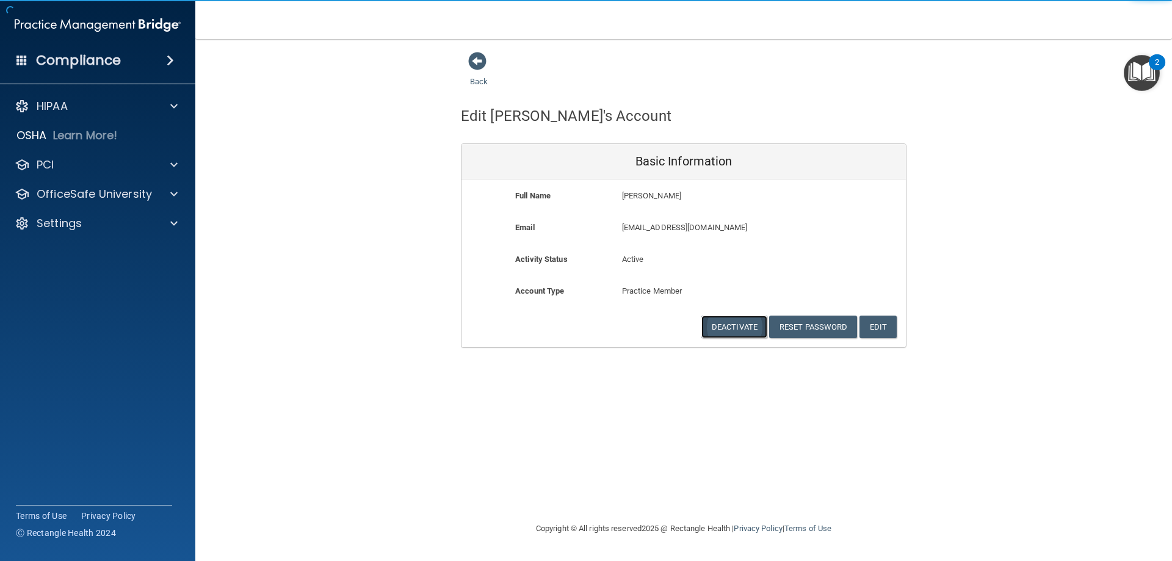
click at [747, 322] on button "Deactivate" at bounding box center [734, 327] width 66 height 23
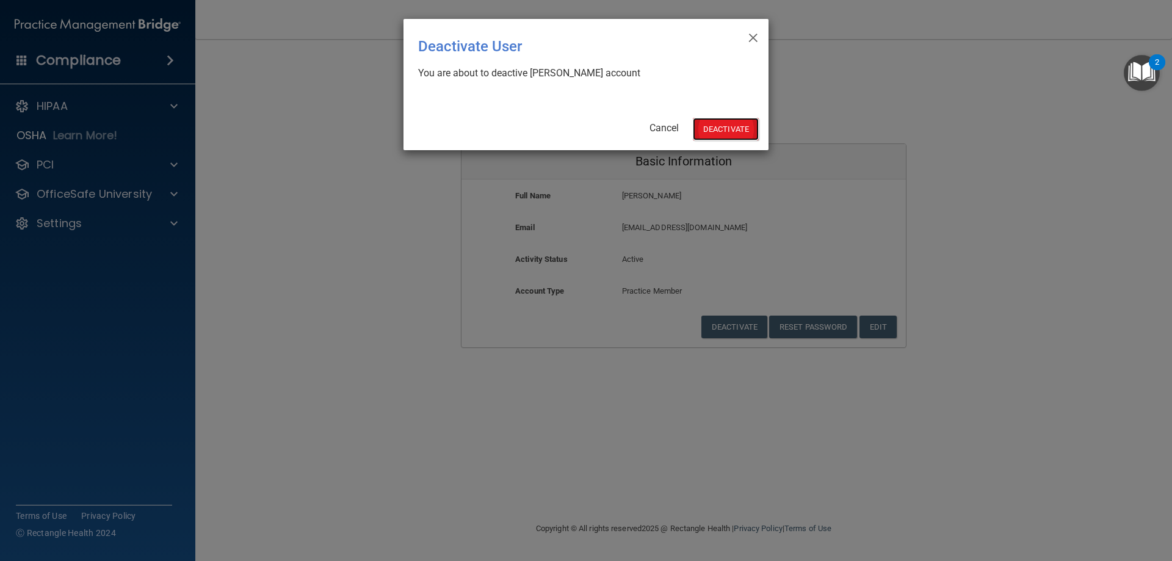
click at [723, 134] on button "Deactivate" at bounding box center [726, 129] width 66 height 23
